Goal: Use online tool/utility: Utilize a website feature to perform a specific function

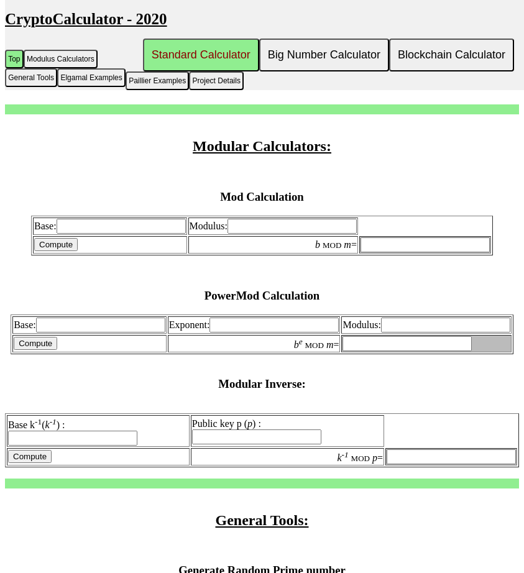
scroll to position [378, 0]
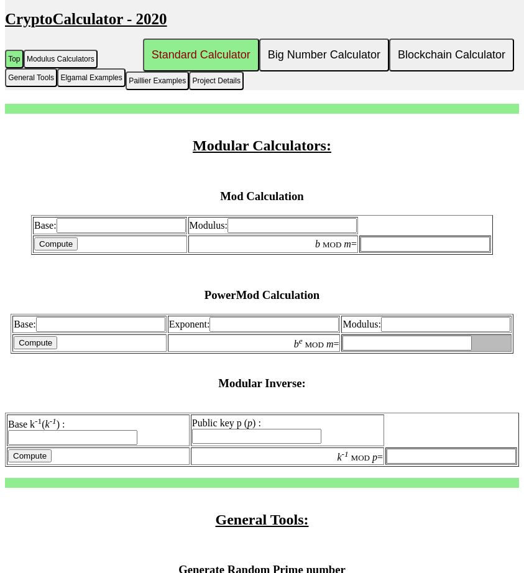
click at [106, 233] on input "Base:" at bounding box center [121, 225] width 129 height 15
click at [261, 233] on input "Modulus:" at bounding box center [292, 225] width 129 height 15
click at [126, 332] on input "Base:" at bounding box center [100, 324] width 129 height 15
click at [154, 233] on input "26" at bounding box center [121, 225] width 129 height 15
type input "2"
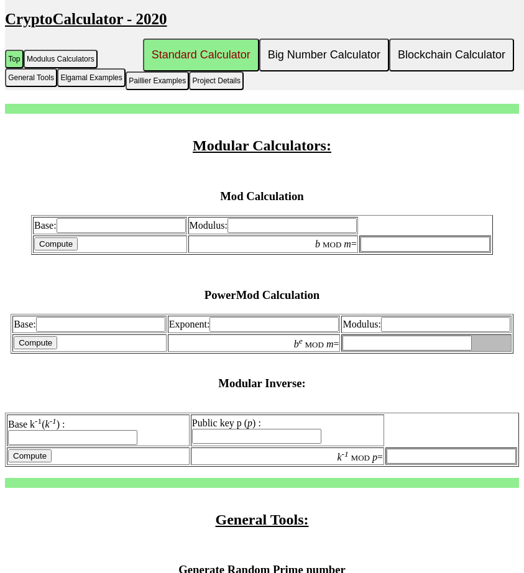
click at [71, 332] on input "Base:" at bounding box center [100, 324] width 129 height 15
type input "26"
click at [227, 332] on input "Exponent:" at bounding box center [274, 324] width 129 height 15
type input "-1"
click at [407, 332] on input "Modulus:" at bounding box center [445, 324] width 129 height 15
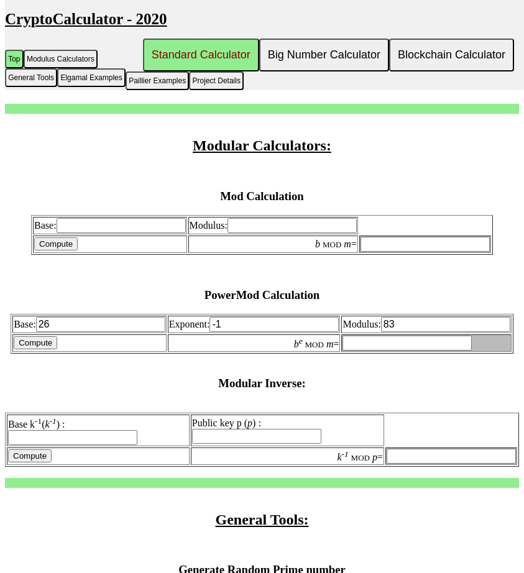
type input "83"
click at [37, 350] on input "Compute" at bounding box center [36, 342] width 44 height 13
type input "invalid"
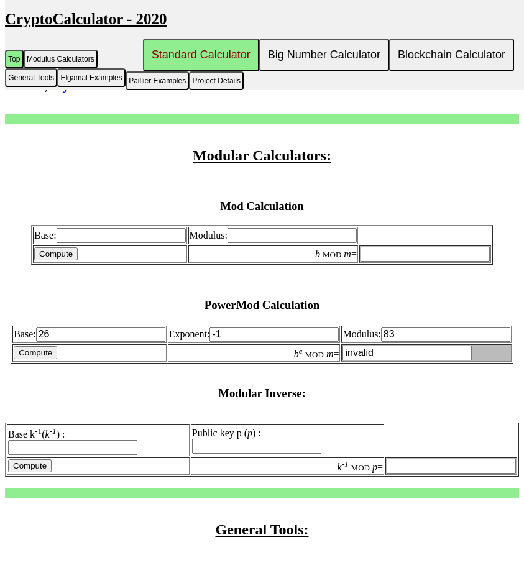
scroll to position [366, 0]
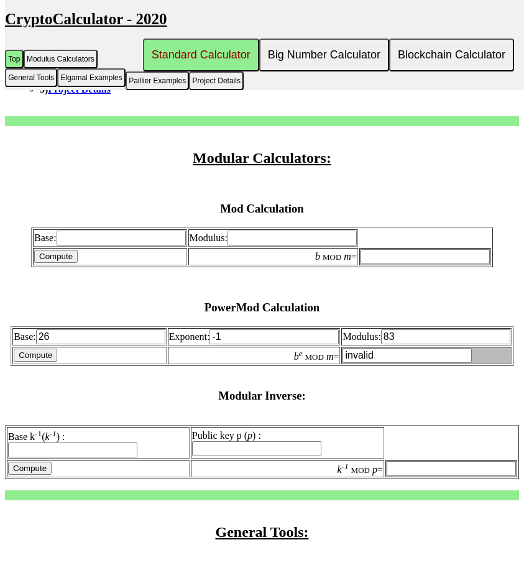
click at [219, 345] on input "-1" at bounding box center [274, 337] width 129 height 15
type input "1"
click at [36, 362] on input "Compute" at bounding box center [36, 355] width 44 height 13
type input "26"
click at [215, 345] on input "1" at bounding box center [274, 337] width 129 height 15
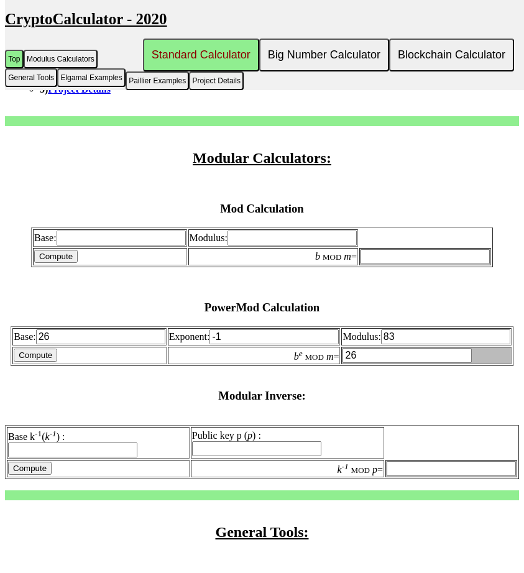
type input "-1"
click at [37, 362] on input "Compute" at bounding box center [36, 355] width 44 height 13
type input "invalid"
click at [103, 457] on input "Base k -1 ( k -1 ) :" at bounding box center [72, 450] width 129 height 15
type input "26"
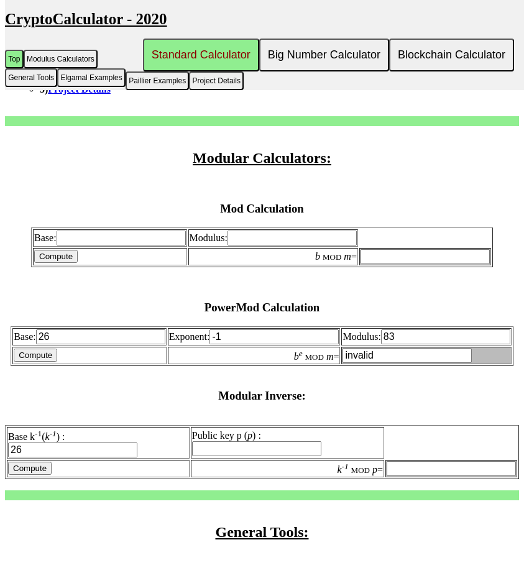
click at [263, 457] on input "Public key p ( p ) :" at bounding box center [256, 449] width 129 height 15
type input "69"
click at [19, 475] on input "Compute" at bounding box center [30, 468] width 44 height 13
type input "8"
click at [226, 455] on input "69" at bounding box center [256, 449] width 129 height 15
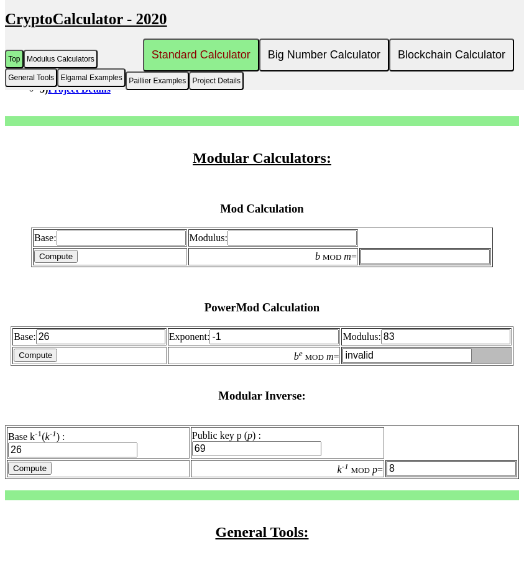
type input "6"
type input "83"
click at [39, 475] on input "Compute" at bounding box center [30, 468] width 44 height 13
type input "16"
